Goal: Task Accomplishment & Management: Complete application form

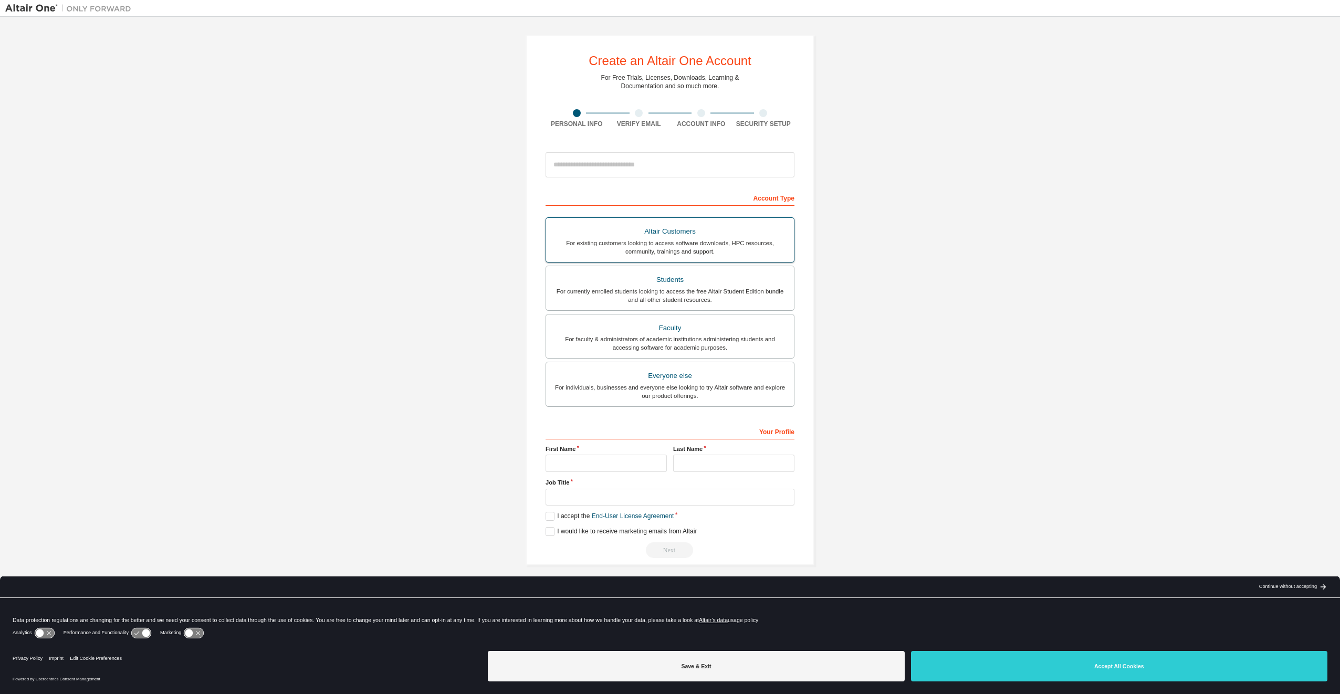
click at [653, 235] on div "Altair Customers" at bounding box center [670, 231] width 235 height 15
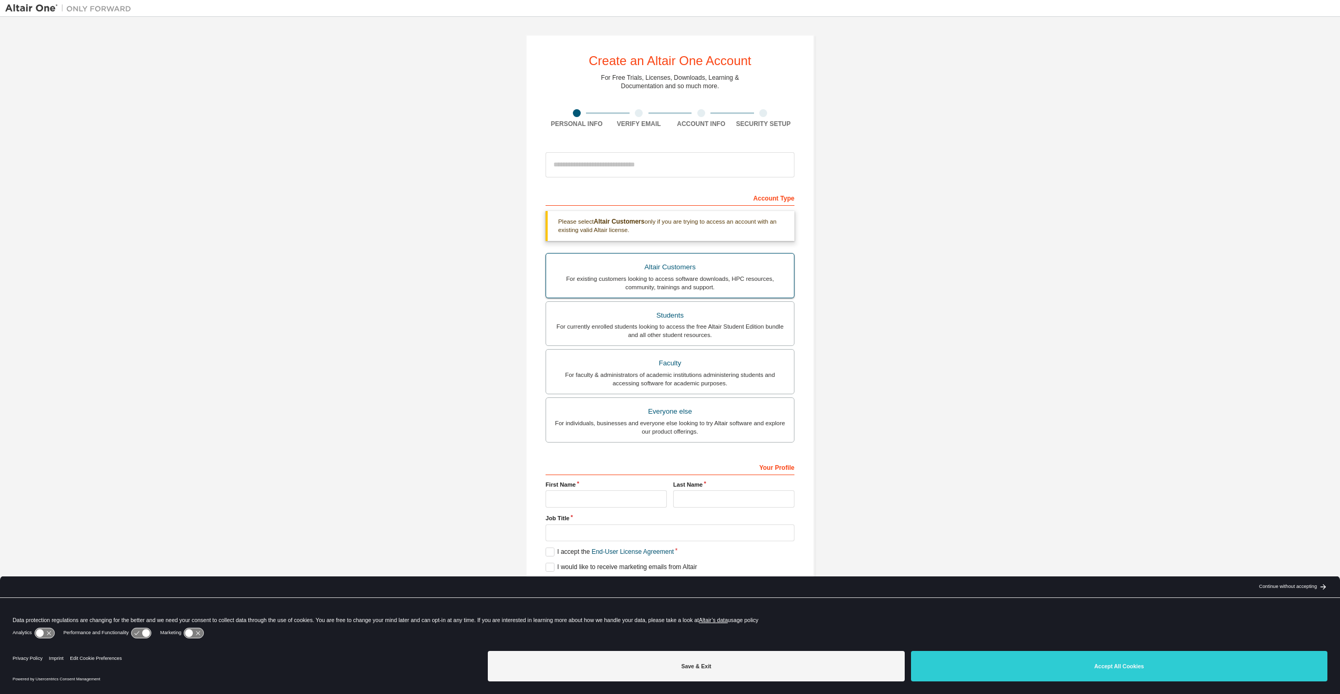
click at [675, 274] on div "Altair Customers" at bounding box center [670, 267] width 235 height 15
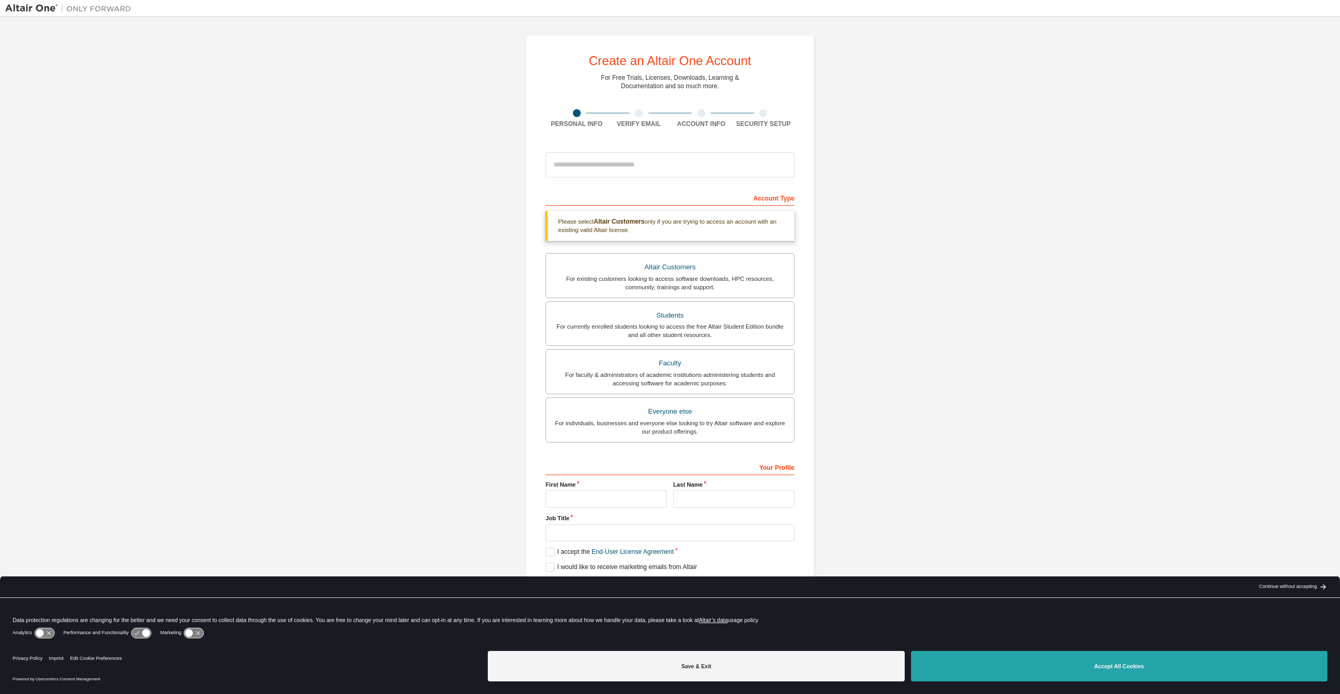
click at [1119, 670] on button "Accept All Cookies" at bounding box center [1119, 666] width 416 height 30
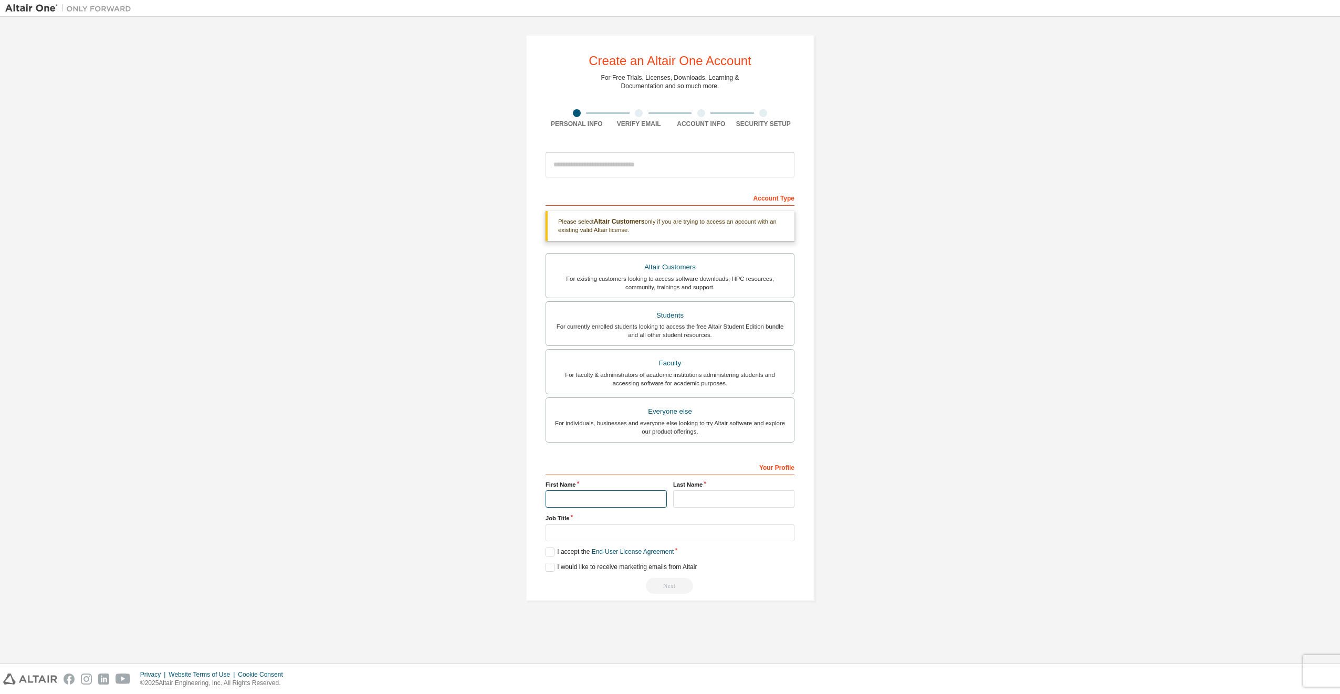
click at [616, 501] on input "text" at bounding box center [606, 499] width 121 height 17
type input "****"
click at [709, 495] on input "text" at bounding box center [733, 499] width 121 height 17
type input "*********"
click at [676, 533] on input "text" at bounding box center [670, 533] width 249 height 17
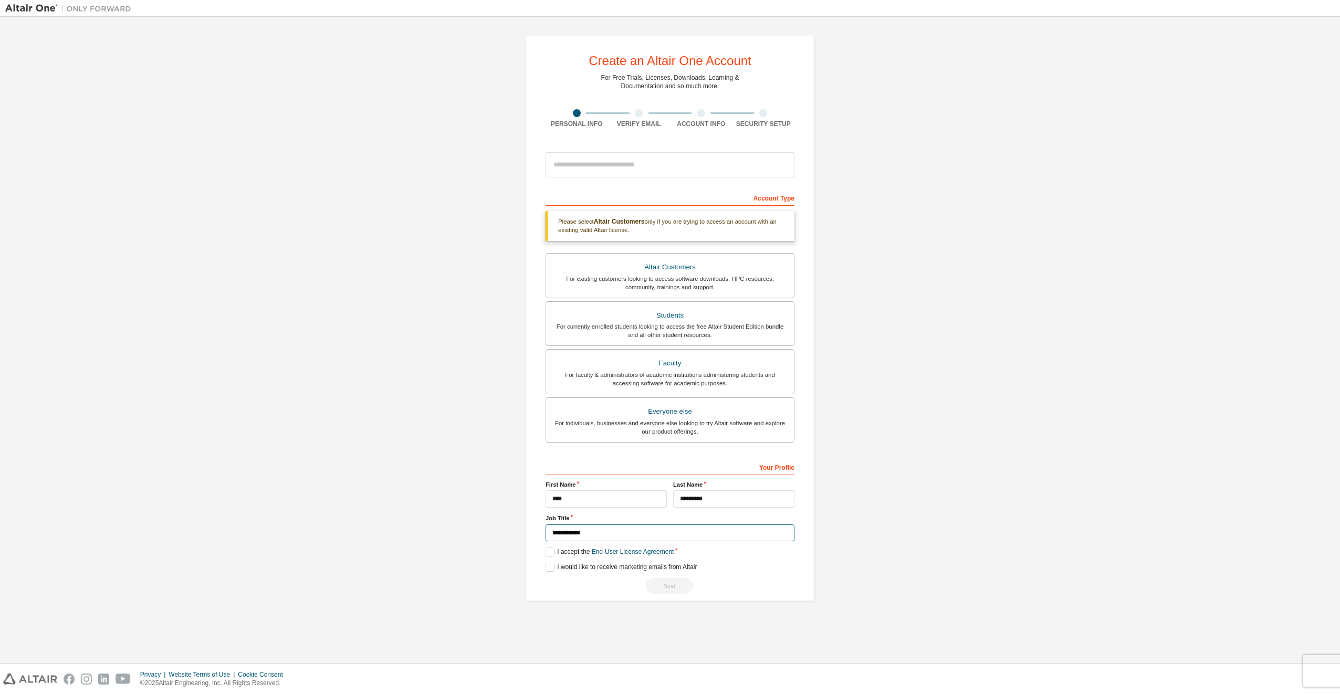
click at [628, 528] on input "**********" at bounding box center [670, 533] width 249 height 17
type input "**********"
click at [565, 549] on label "I accept the End-User License Agreement" at bounding box center [610, 552] width 128 height 9
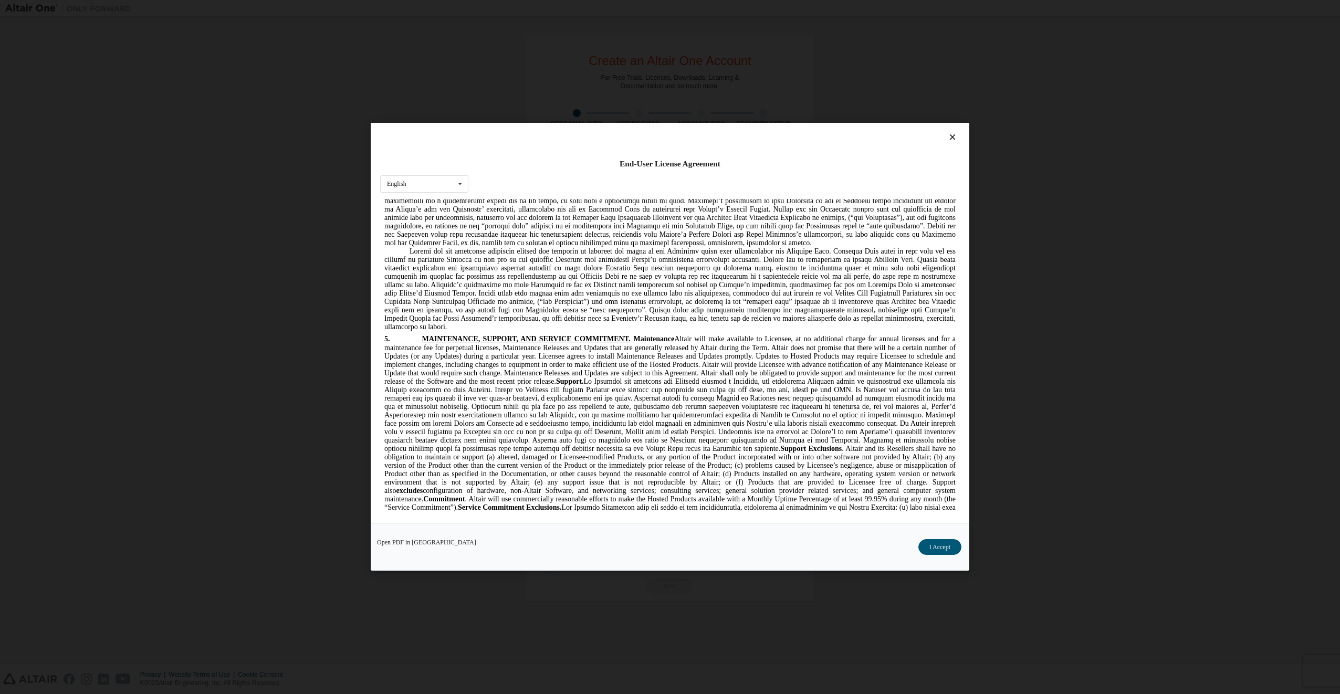
scroll to position [2566, 0]
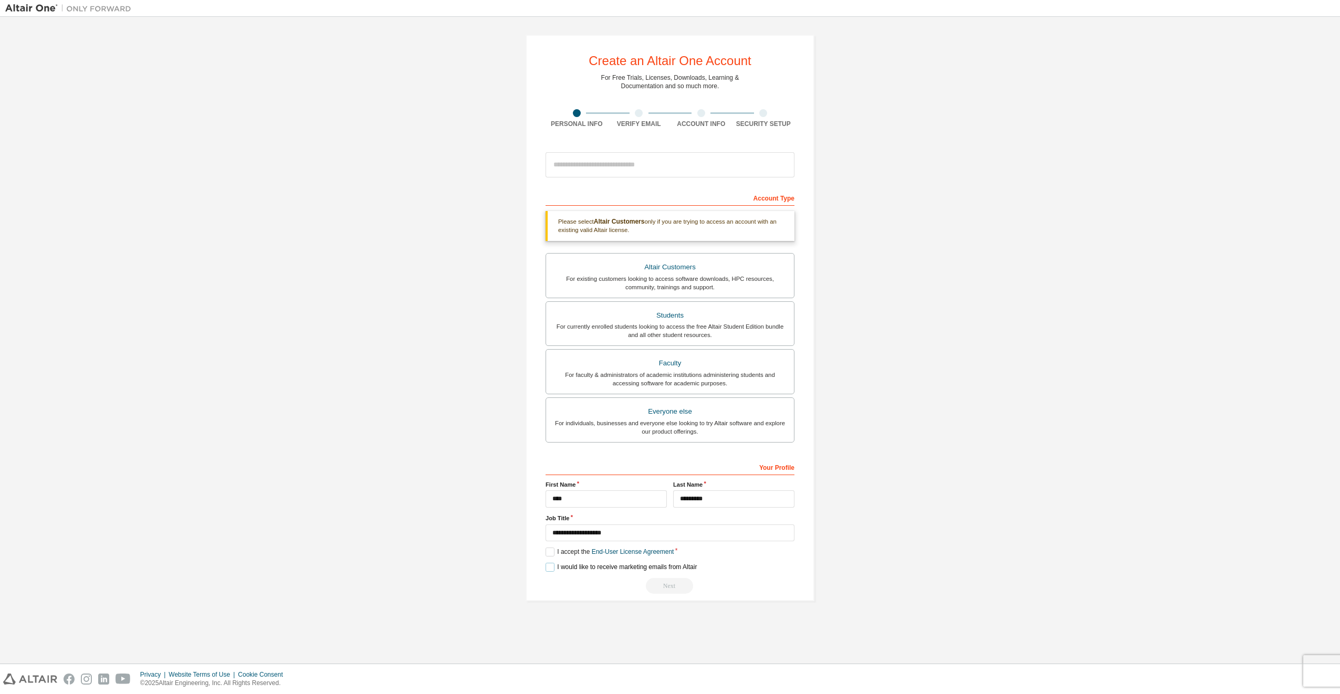
click at [564, 568] on label "I would like to receive marketing emails from Altair" at bounding box center [621, 567] width 151 height 9
click at [678, 228] on div "Please select Altair Customers only if you are trying to access an account with…" at bounding box center [670, 226] width 249 height 30
click at [781, 462] on div "Your Profile" at bounding box center [670, 467] width 249 height 17
click at [584, 564] on label "I would like to receive marketing emails from Altair" at bounding box center [621, 567] width 151 height 9
click at [678, 588] on div "Next" at bounding box center [670, 586] width 249 height 16
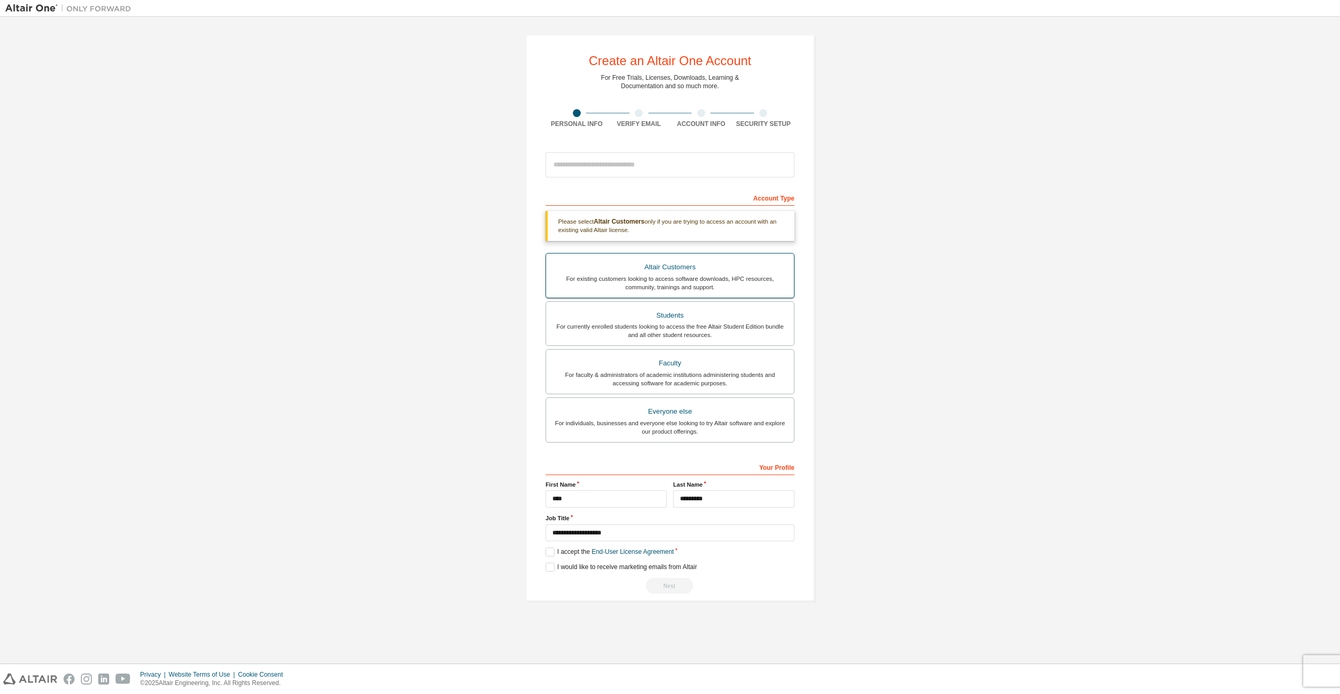
click at [696, 281] on div "For existing customers looking to access software downloads, HPC resources, com…" at bounding box center [670, 283] width 235 height 17
click at [685, 322] on div "Students" at bounding box center [670, 315] width 235 height 15
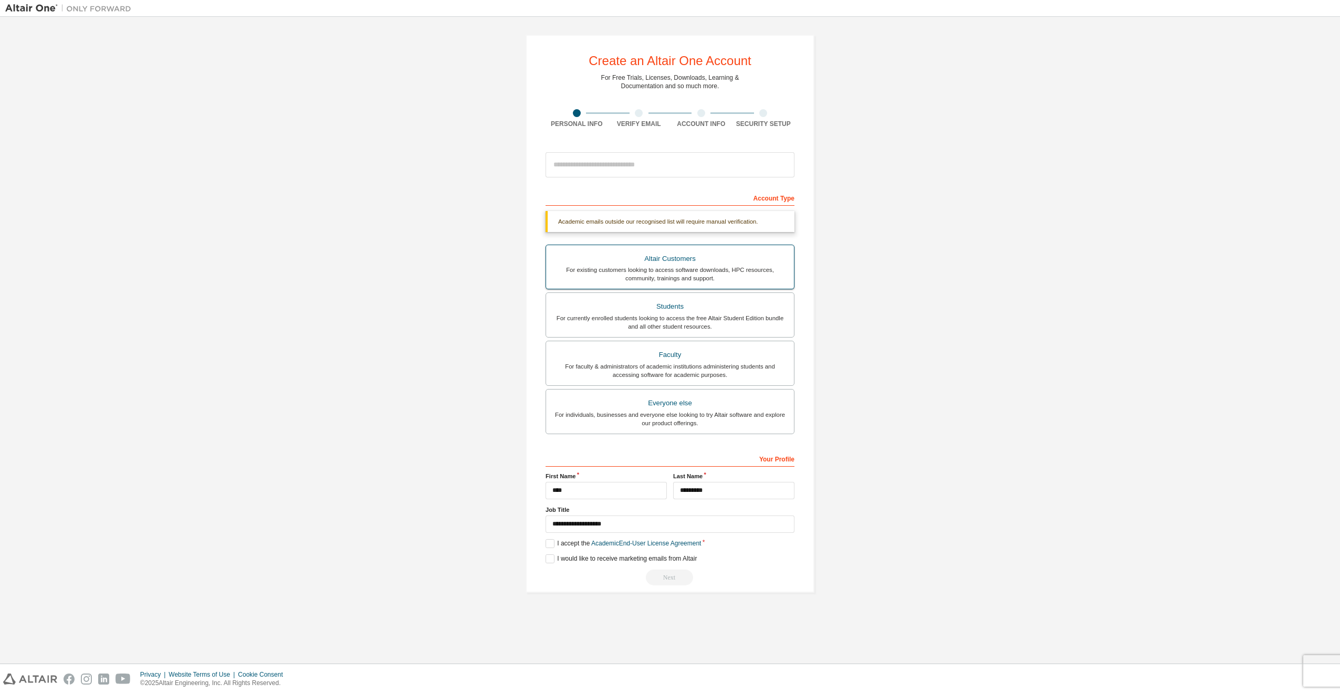
click at [704, 276] on div "For existing customers looking to access software downloads, HPC resources, com…" at bounding box center [670, 274] width 235 height 17
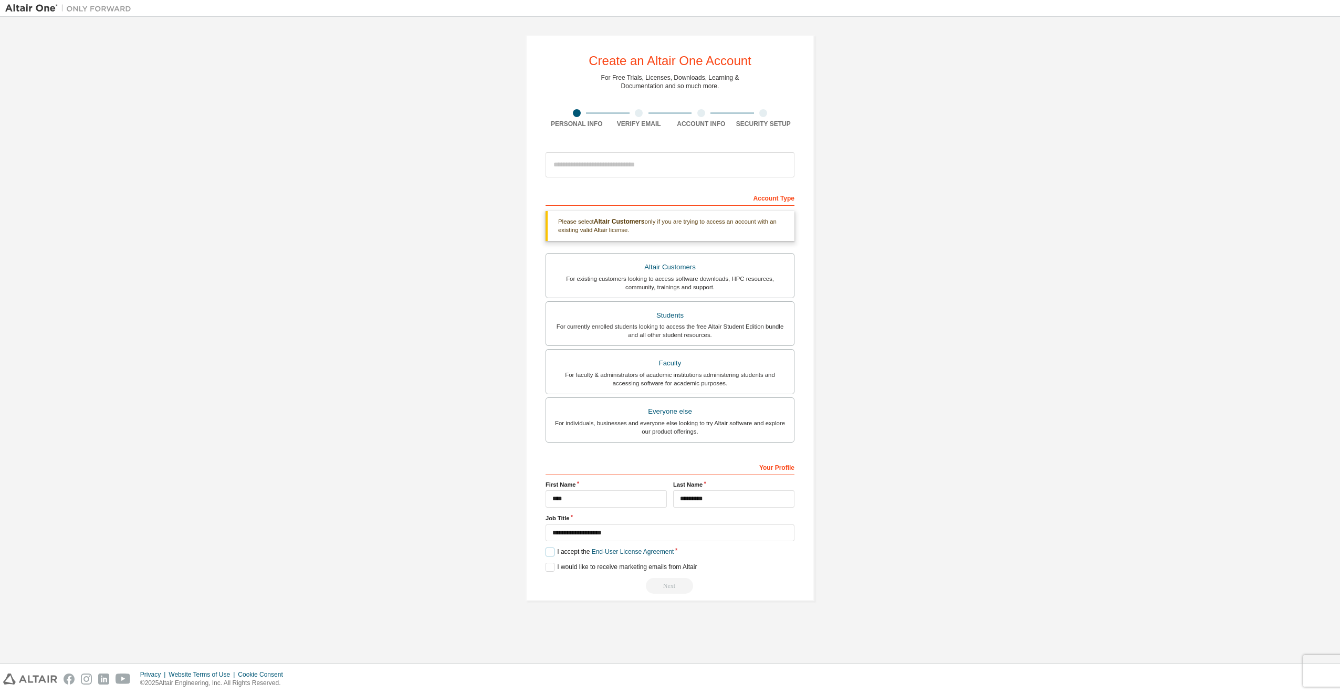
click at [549, 553] on label "I accept the End-User License Agreement" at bounding box center [610, 552] width 128 height 9
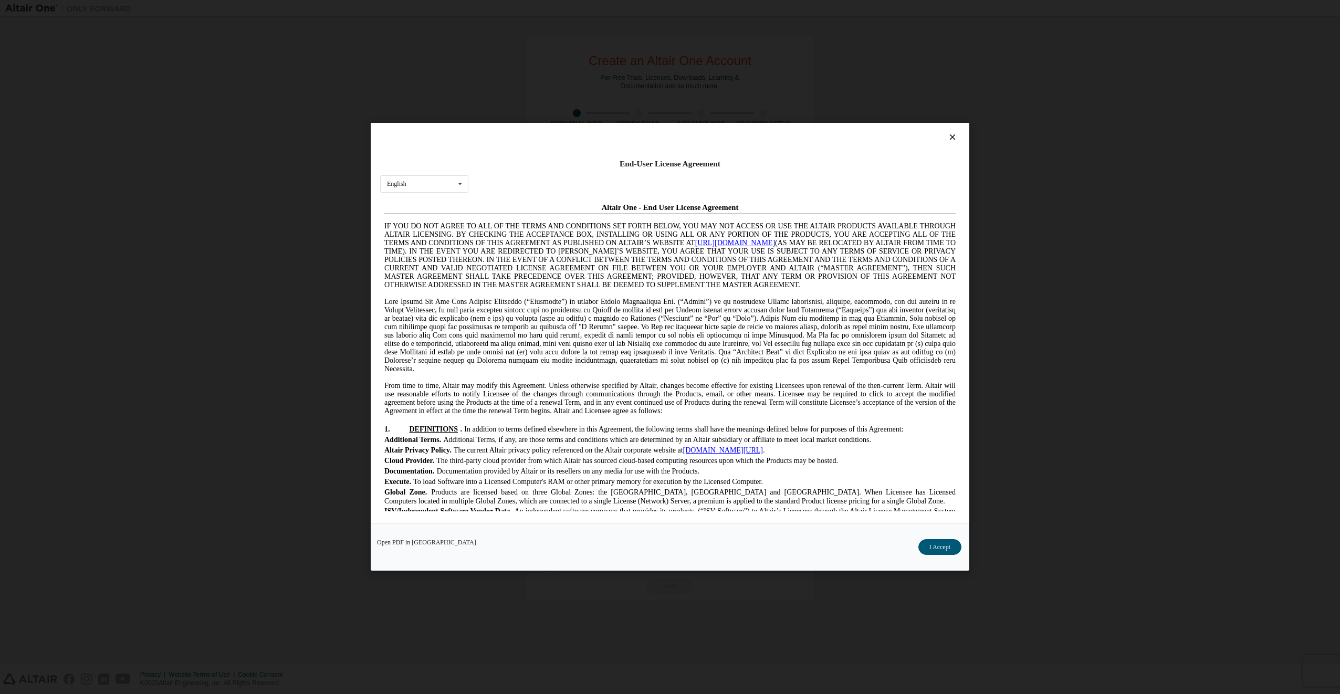
scroll to position [0, 0]
click at [939, 544] on button "I Accept" at bounding box center [940, 548] width 43 height 16
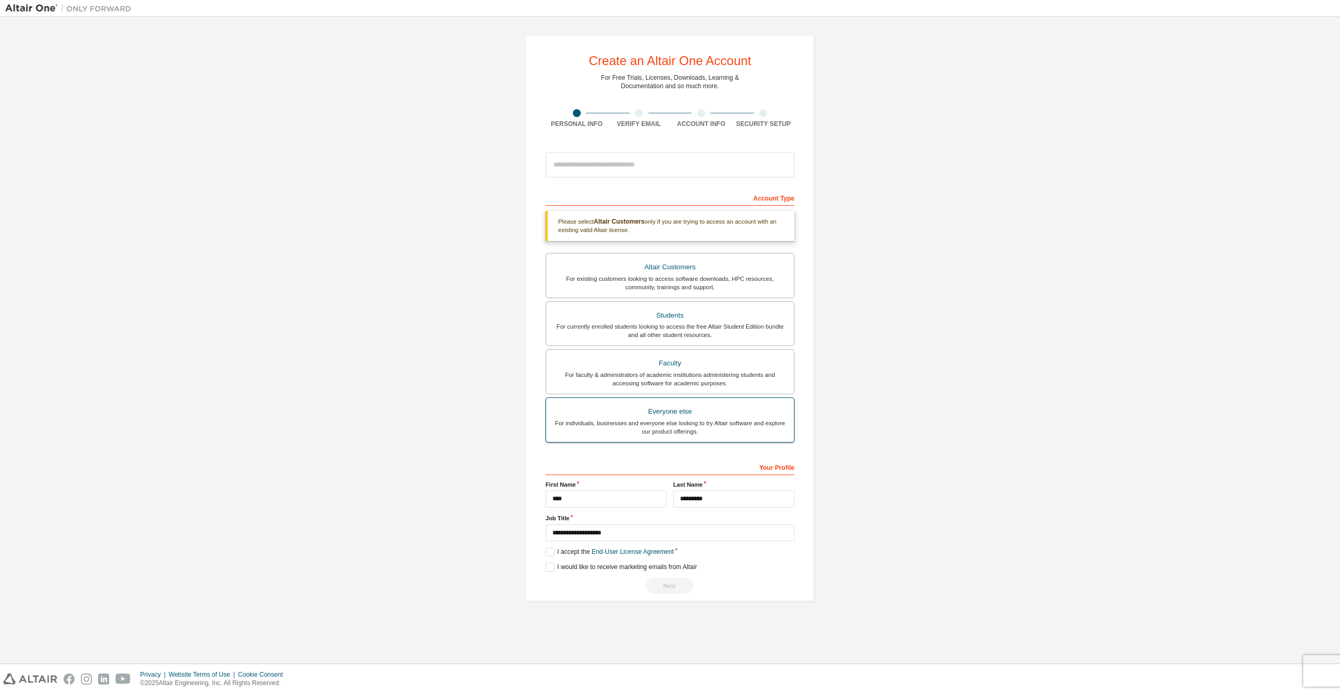
click at [653, 424] on div "For individuals, businesses and everyone else looking to try Altair software an…" at bounding box center [670, 427] width 235 height 17
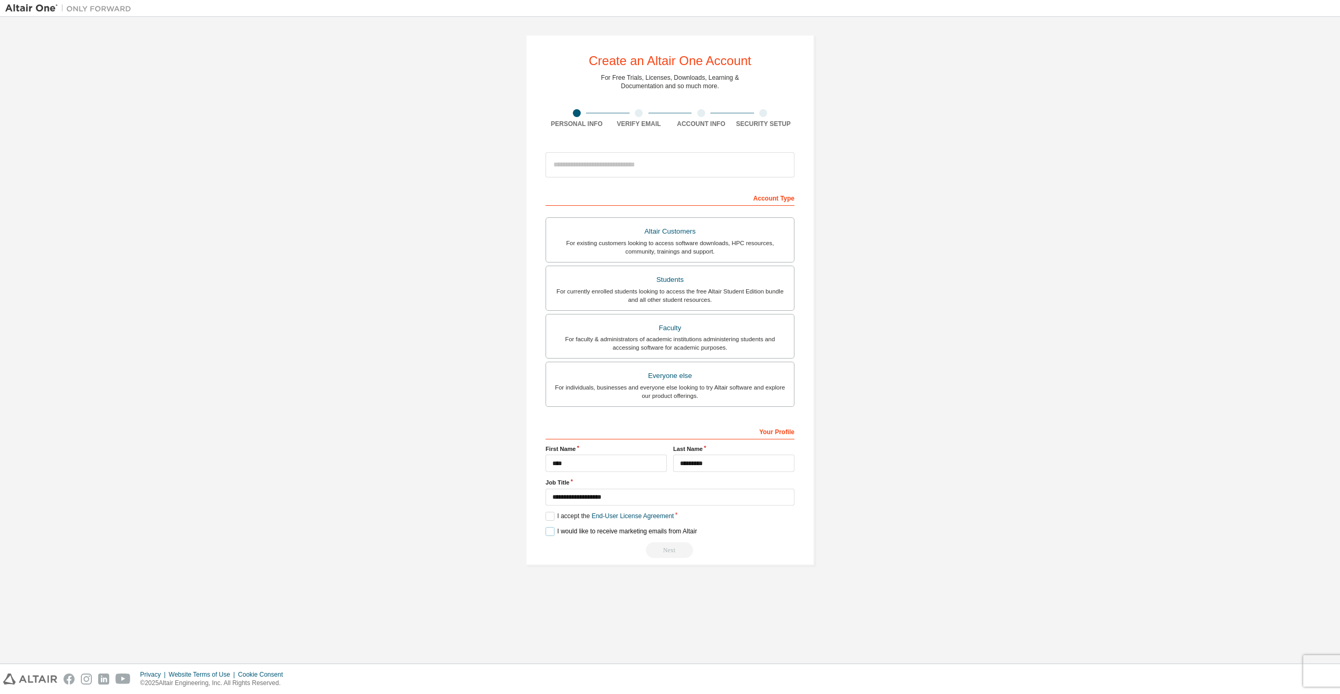
click at [561, 532] on label "I would like to receive marketing emails from Altair" at bounding box center [621, 531] width 151 height 9
click at [561, 531] on label "I would like to receive marketing emails from Altair" at bounding box center [621, 531] width 151 height 9
click at [635, 163] on input "email" at bounding box center [670, 164] width 249 height 25
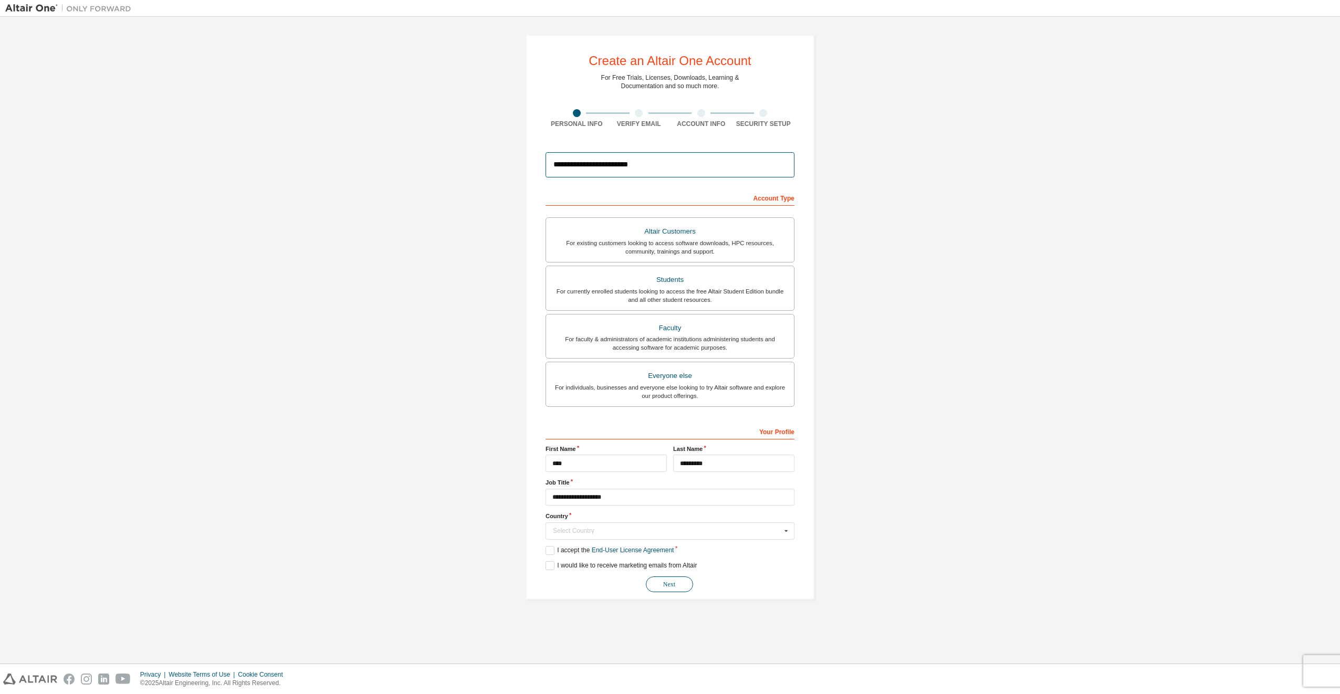
type input "**********"
click at [669, 582] on button "Next" at bounding box center [669, 585] width 47 height 16
click at [616, 535] on input "text" at bounding box center [671, 531] width 248 height 16
click at [616, 569] on div "[GEOGRAPHIC_DATA]" at bounding box center [670, 572] width 248 height 17
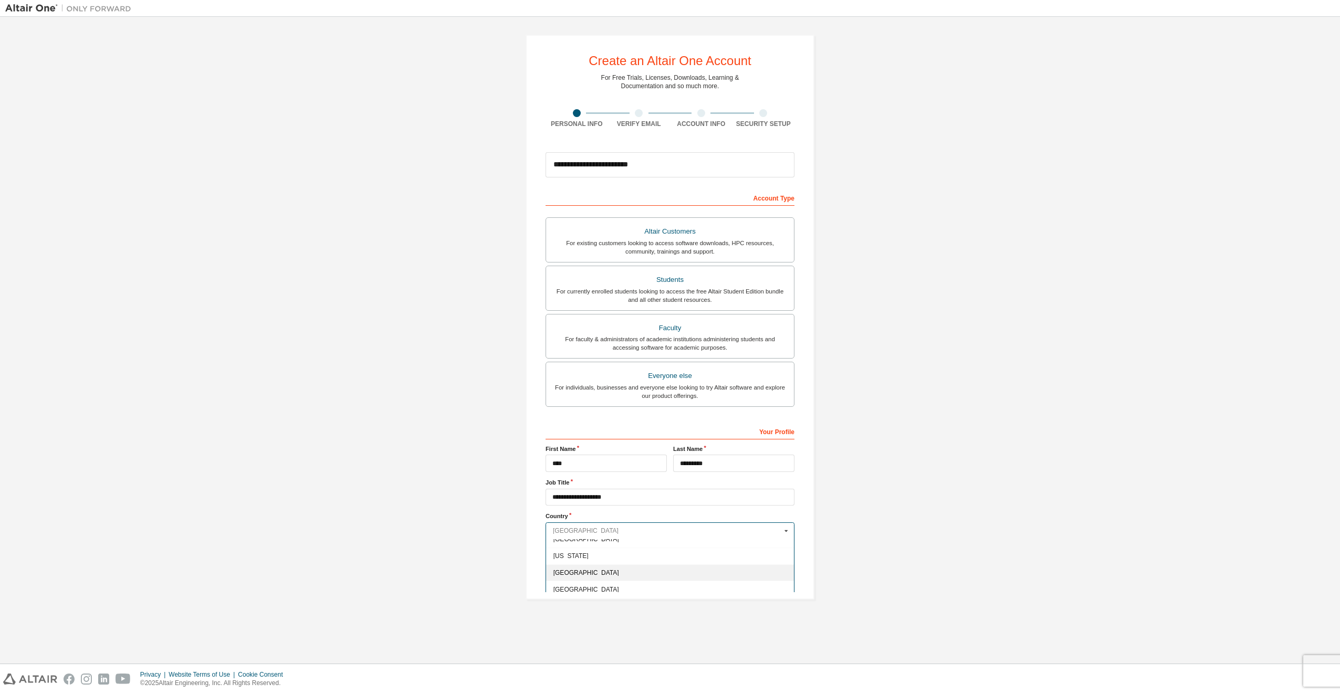
type input "***"
click at [675, 585] on button "Next" at bounding box center [669, 585] width 47 height 16
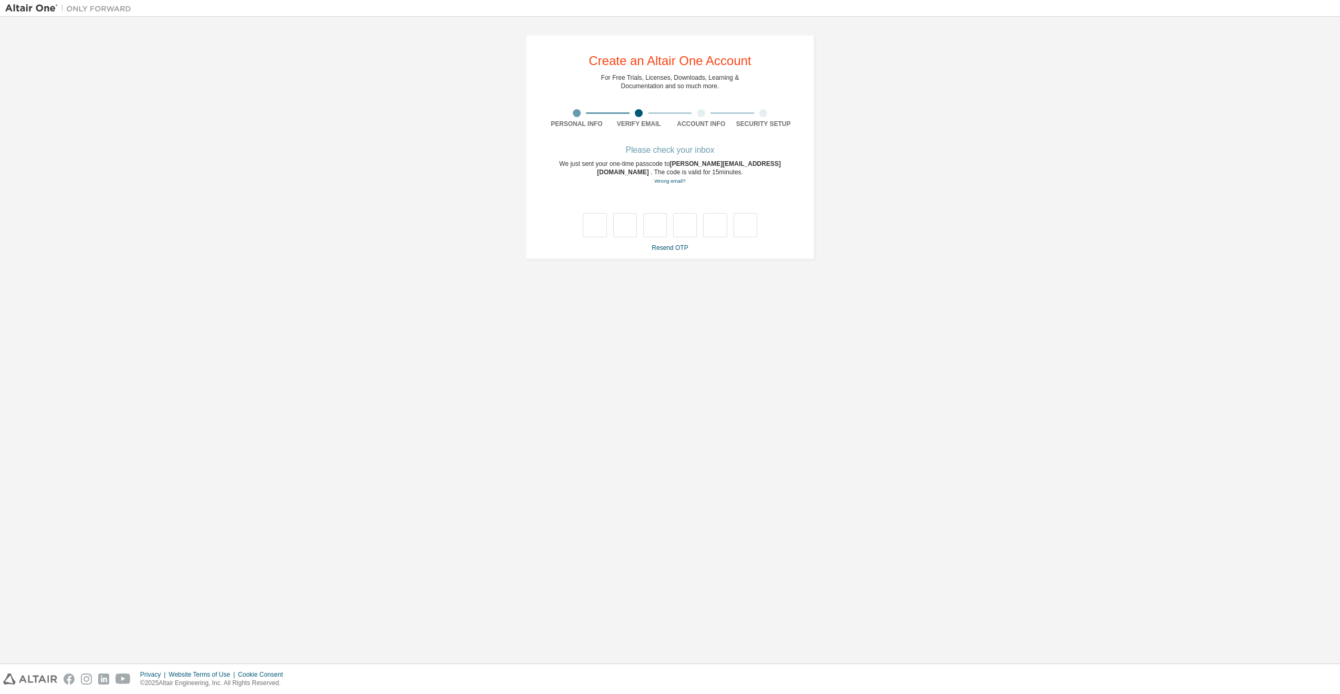
type input "*"
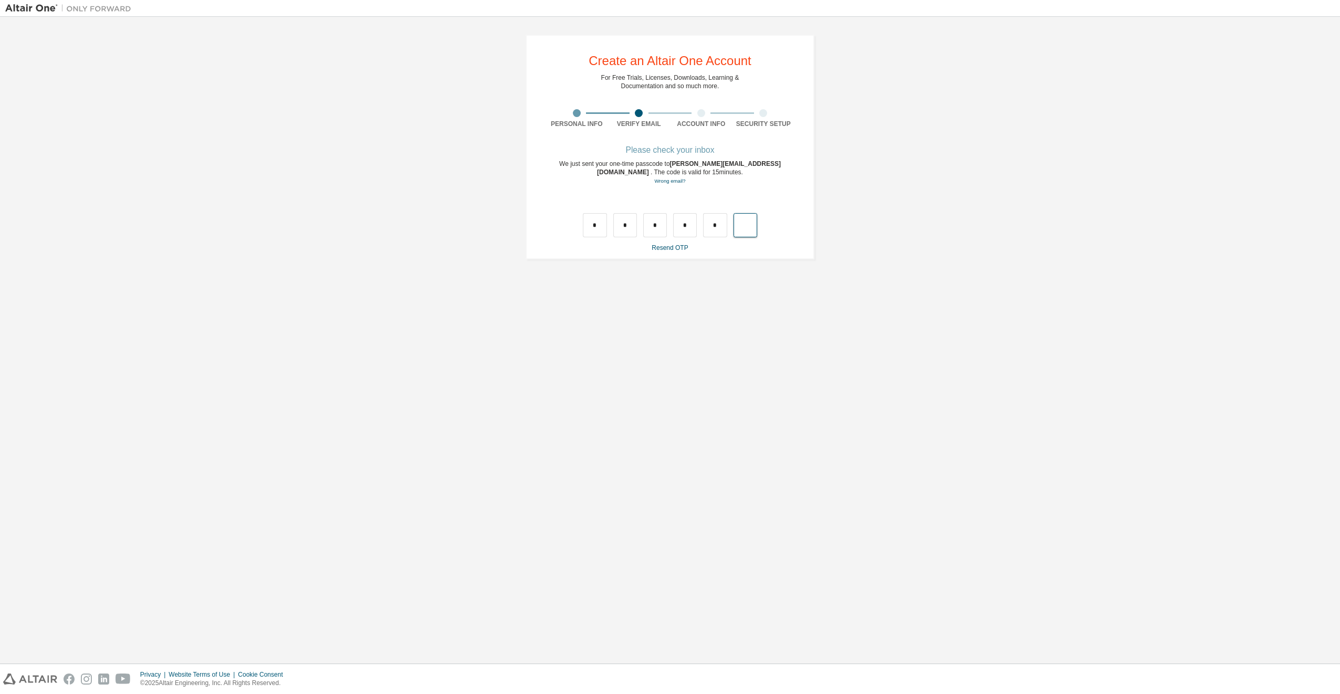
type input "*"
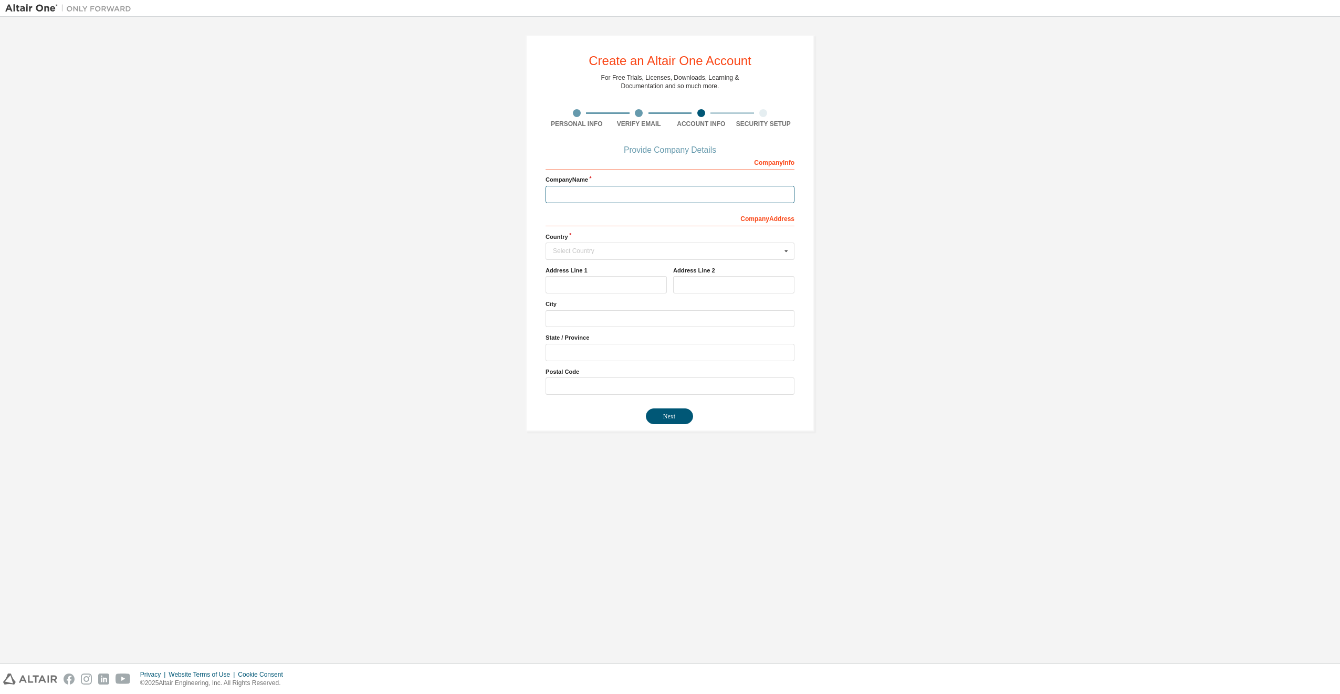
click at [619, 195] on input "text" at bounding box center [670, 194] width 249 height 17
type input "**********"
click at [587, 256] on input "text" at bounding box center [671, 251] width 248 height 16
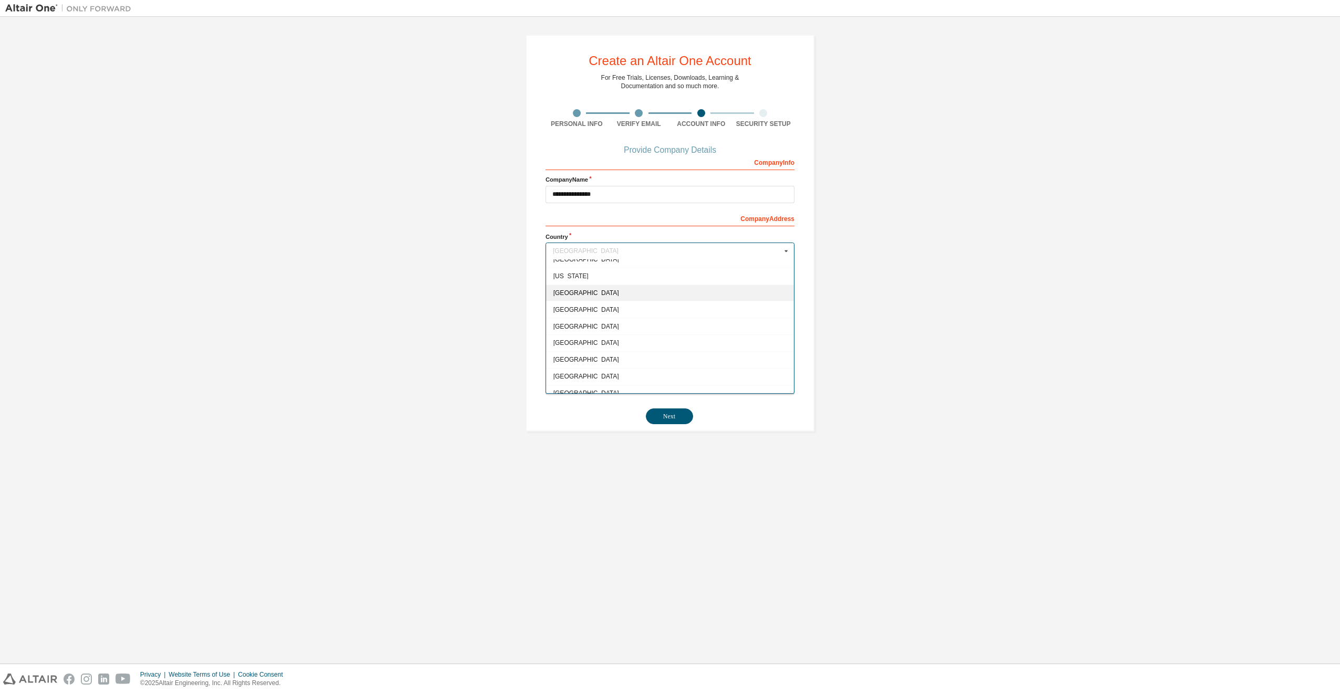
click at [579, 294] on span "[GEOGRAPHIC_DATA]" at bounding box center [671, 293] width 234 height 6
type input "***"
click at [669, 418] on button "Next" at bounding box center [669, 417] width 47 height 16
